Goal: Task Accomplishment & Management: Manage account settings

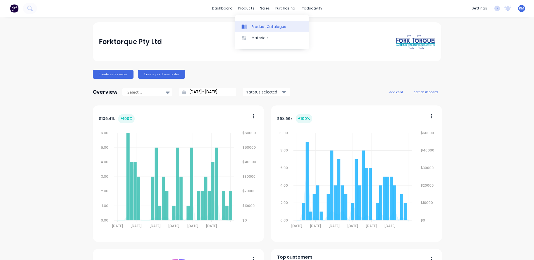
click at [250, 24] on link "Product Catalogue" at bounding box center [272, 26] width 74 height 11
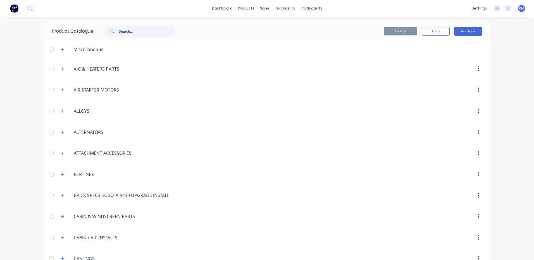
click at [149, 31] on input "text" at bounding box center [146, 31] width 55 height 11
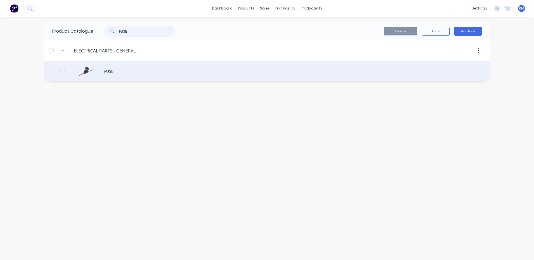
type input "FUSE"
click at [188, 72] on div "FUSE" at bounding box center [267, 71] width 447 height 20
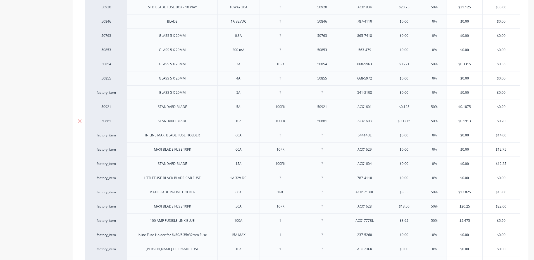
scroll to position [84, 0]
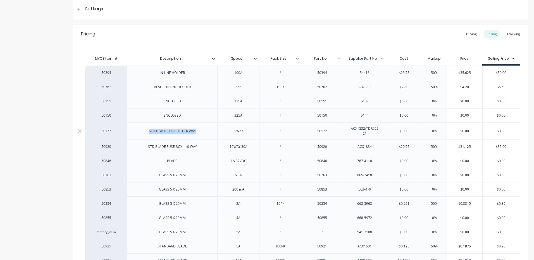
drag, startPoint x: 150, startPoint y: 131, endPoint x: 224, endPoint y: 131, distance: 74.6
click at [224, 131] on div "50177 STD BLADE FUSE BOX - 6 WAY 6 WAY 50177 ACX1832/TDR05221 $0.00 0% $0.00 $0…" at bounding box center [302, 131] width 435 height 17
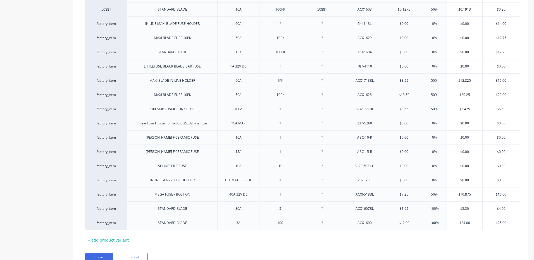
scroll to position [364, 0]
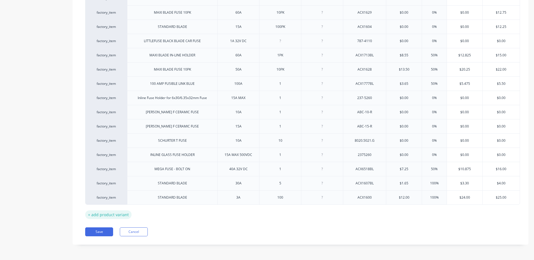
click at [120, 213] on div "+ add product variant" at bounding box center [108, 215] width 46 height 9
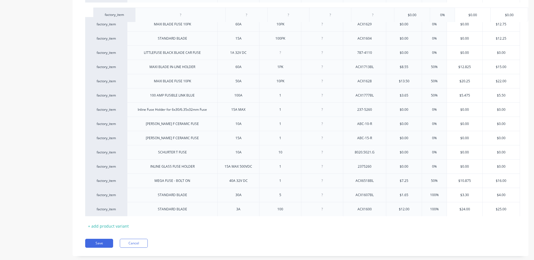
drag, startPoint x: 155, startPoint y: 212, endPoint x: 162, endPoint y: 11, distance: 201.6
click at [162, 11] on div "50394 IN LINE HOLDER 100A 50394 54416 $23.75 50% $35.625 $50.00 50762 BLADE IN-…" at bounding box center [300, 1] width 431 height 431
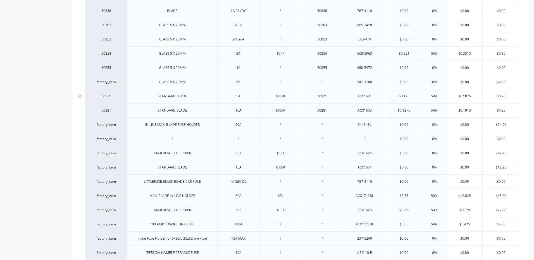
scroll to position [224, 0]
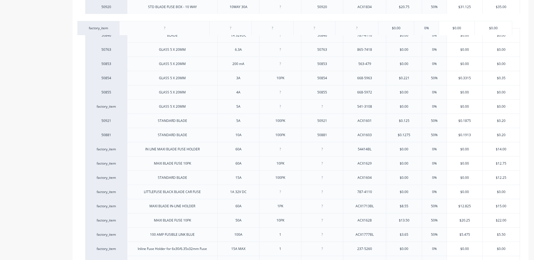
drag, startPoint x: 189, startPoint y: 135, endPoint x: 183, endPoint y: 25, distance: 109.7
click at [183, 25] on div "50394 IN LINE HOLDER 100A 50394 54416 $23.75 50% $35.625 $50.00 50762 BLADE IN-…" at bounding box center [300, 141] width 431 height 430
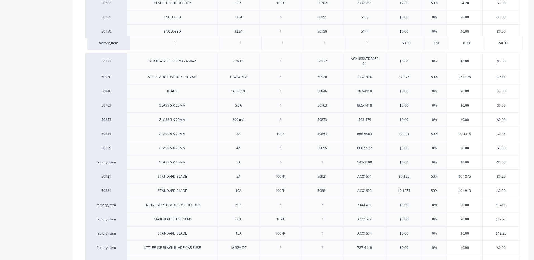
drag, startPoint x: 191, startPoint y: 80, endPoint x: 193, endPoint y: 44, distance: 35.8
click at [193, 44] on div "50394 IN LINE HOLDER 100A 50394 54416 $23.75 50% $35.625 $50.00 50762 BLADE IN-…" at bounding box center [300, 197] width 431 height 430
drag, startPoint x: 149, startPoint y: 62, endPoint x: 200, endPoint y: 60, distance: 50.6
click at [200, 60] on div "STD BLADE FUSE BOX - 6 WAY" at bounding box center [172, 61] width 56 height 7
copy div "STD BLADE FUSE BOX - 6 WAY"
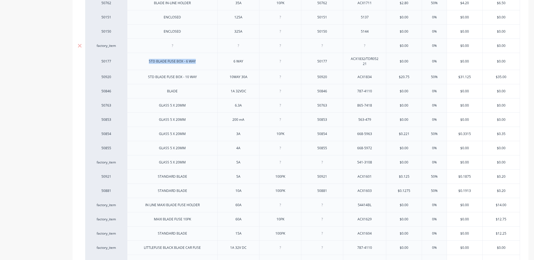
click at [188, 42] on div at bounding box center [172, 46] width 90 height 14
click at [187, 44] on div at bounding box center [172, 46] width 90 height 14
type textarea "x"
click at [182, 48] on div at bounding box center [172, 45] width 28 height 7
paste div
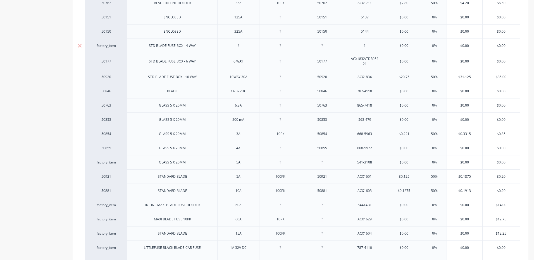
click at [245, 46] on div at bounding box center [239, 45] width 28 height 7
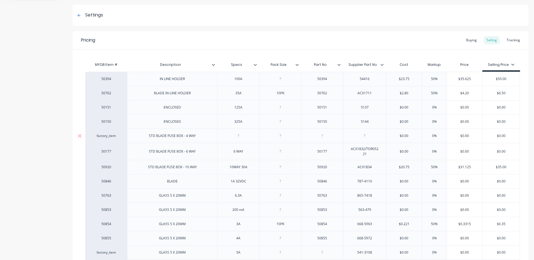
scroll to position [84, 0]
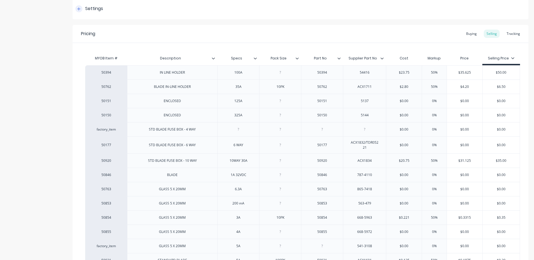
type textarea "x"
type input "$0.00"
type textarea "x"
type input "$"
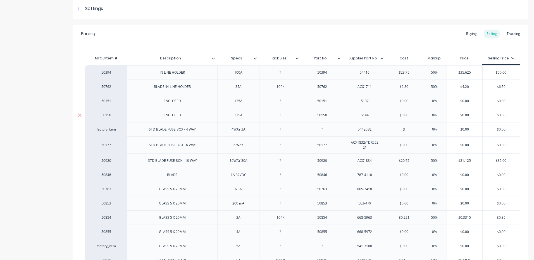
type textarea "x"
type input "$13"
type textarea "x"
type input "$13.5"
type textarea "x"
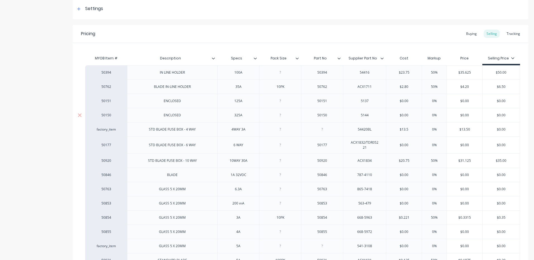
type input "$13.5"
type input "%"
type textarea "x"
type input "10%"
type textarea "x"
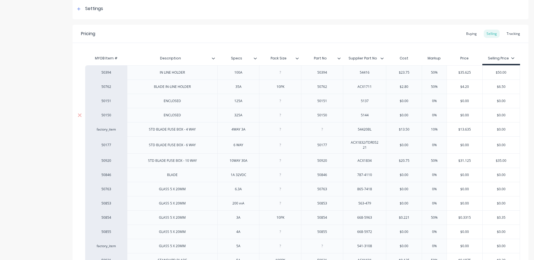
type input "100%"
type textarea "x"
type input "100%"
type input "$27.00"
type input "$0.00"
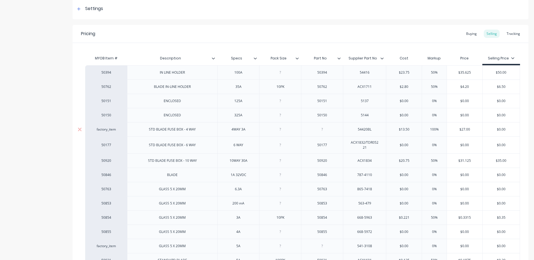
click at [438, 128] on input "100%" at bounding box center [435, 129] width 28 height 5
click at [435, 129] on input "100%" at bounding box center [435, 129] width 28 height 5
type input "50%"
type textarea "x"
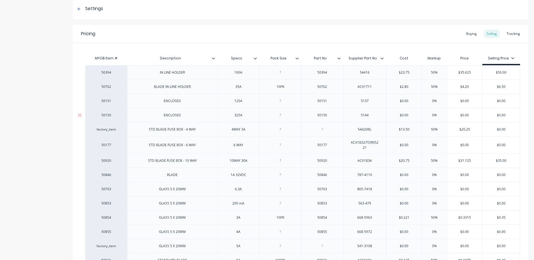
type input "50%"
type input "$20.25"
type input "2"
type textarea "x"
type input "22"
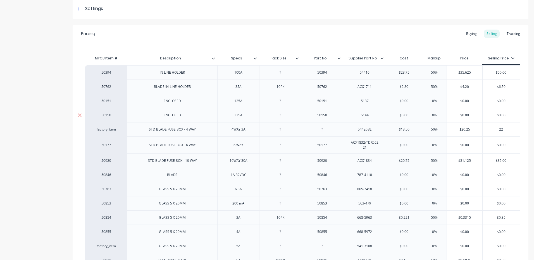
type textarea "x"
type input "22"
click at [473, 32] on div "Buying" at bounding box center [472, 34] width 16 height 8
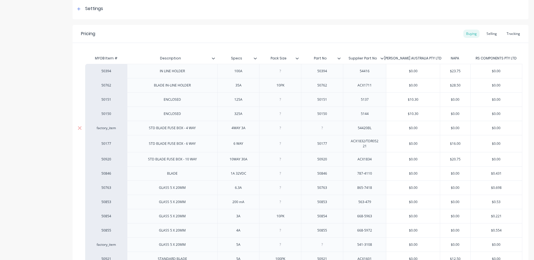
type input "$0.00"
click at [456, 129] on input "$0.00" at bounding box center [455, 128] width 30 height 5
type textarea "x"
type input "$13"
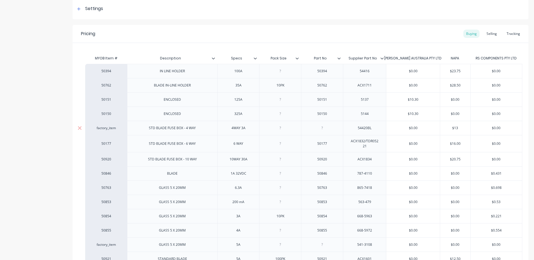
type textarea "x"
type input "$13."
type textarea "x"
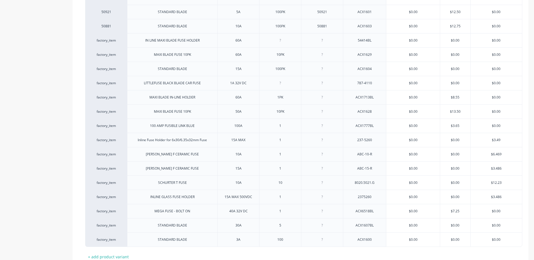
scroll to position [376, 0]
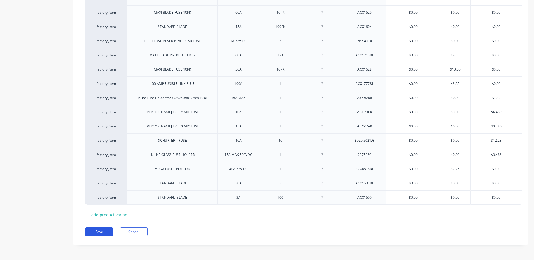
type input "$13.5"
click at [110, 233] on button "Save" at bounding box center [99, 232] width 28 height 9
type textarea "x"
